Goal: Task Accomplishment & Management: Use online tool/utility

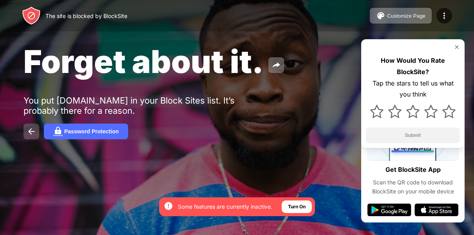
click at [31, 132] on img at bounding box center [31, 131] width 9 height 9
click at [278, 140] on div "Forget about it. You put [DOMAIN_NAME] in your Block Sites list. It’s probably …" at bounding box center [237, 91] width 474 height 182
click at [293, 149] on div "Forget about it. You put [DOMAIN_NAME] in your Block Sites list. It’s probably …" at bounding box center [237, 91] width 474 height 182
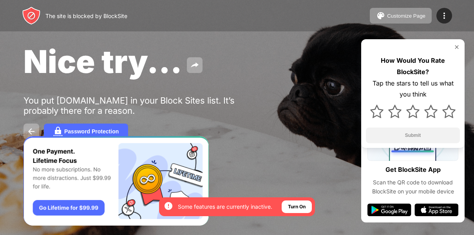
click at [459, 45] on img at bounding box center [457, 47] width 6 height 6
